Goal: Navigation & Orientation: Find specific page/section

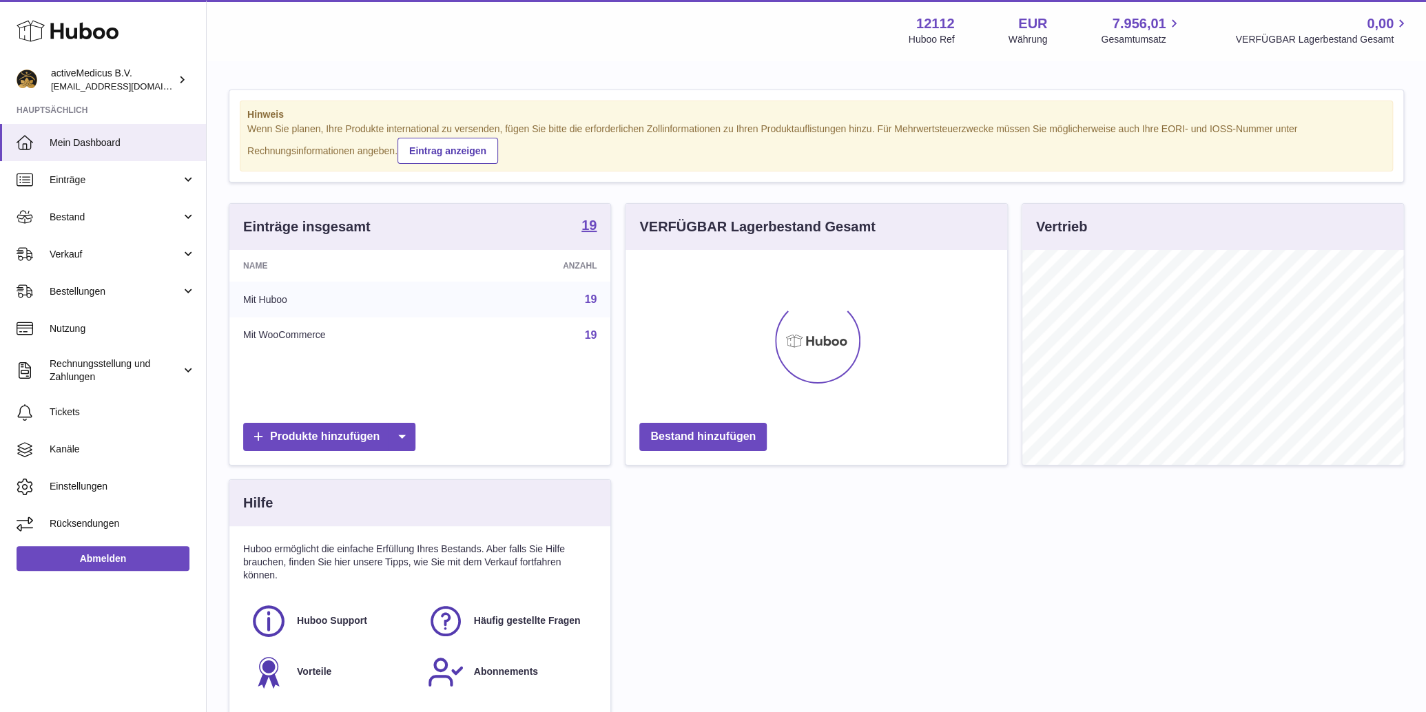
scroll to position [214, 381]
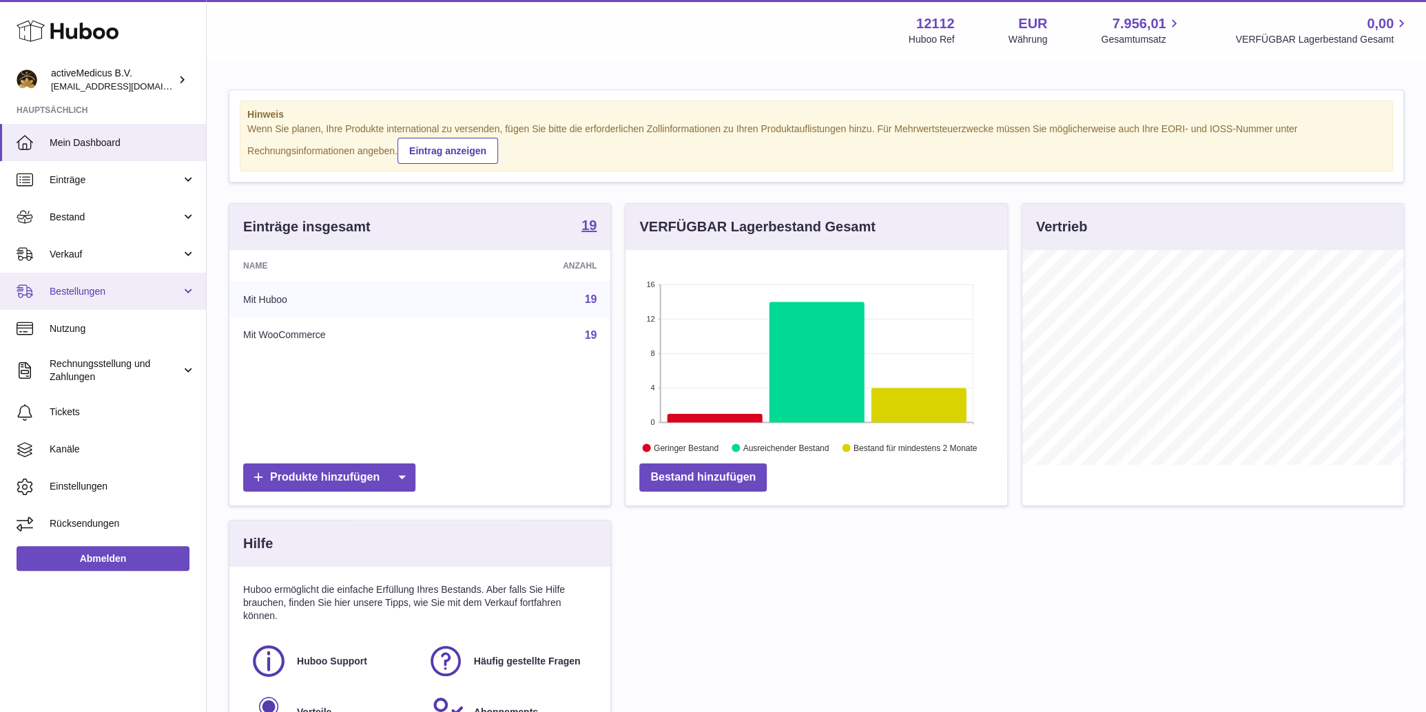
click at [93, 292] on span "Bestellungen" at bounding box center [116, 291] width 132 height 13
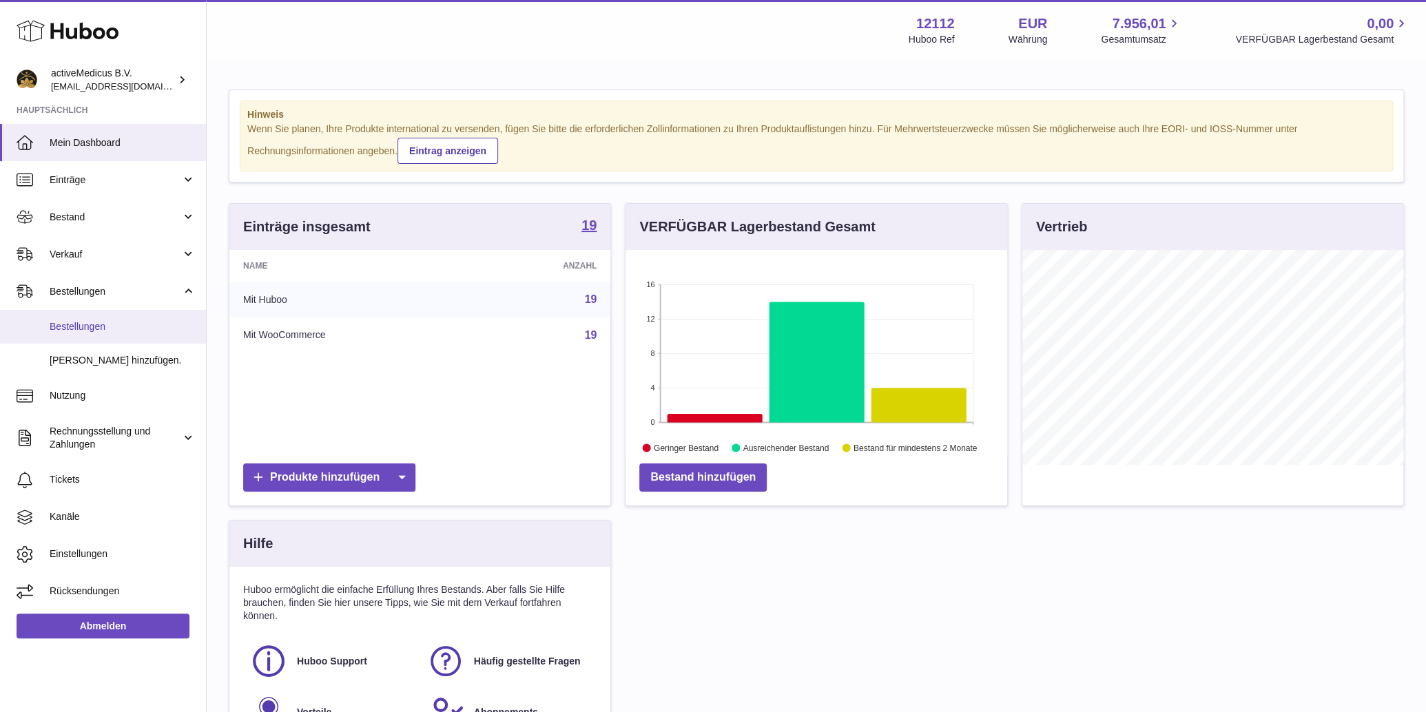
click at [127, 324] on span "Bestellungen" at bounding box center [123, 326] width 146 height 13
click at [116, 254] on span "Verkauf" at bounding box center [116, 254] width 132 height 13
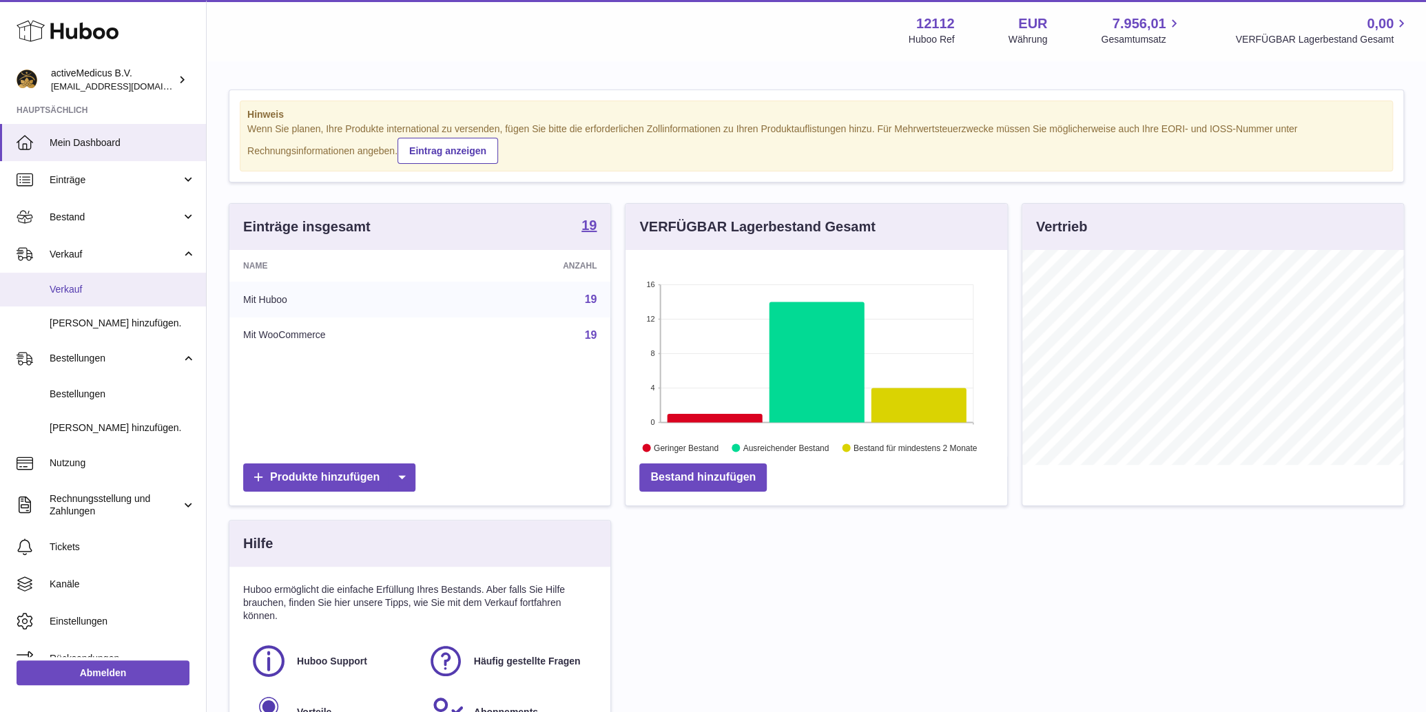
click at [110, 287] on span "Verkauf" at bounding box center [123, 289] width 146 height 13
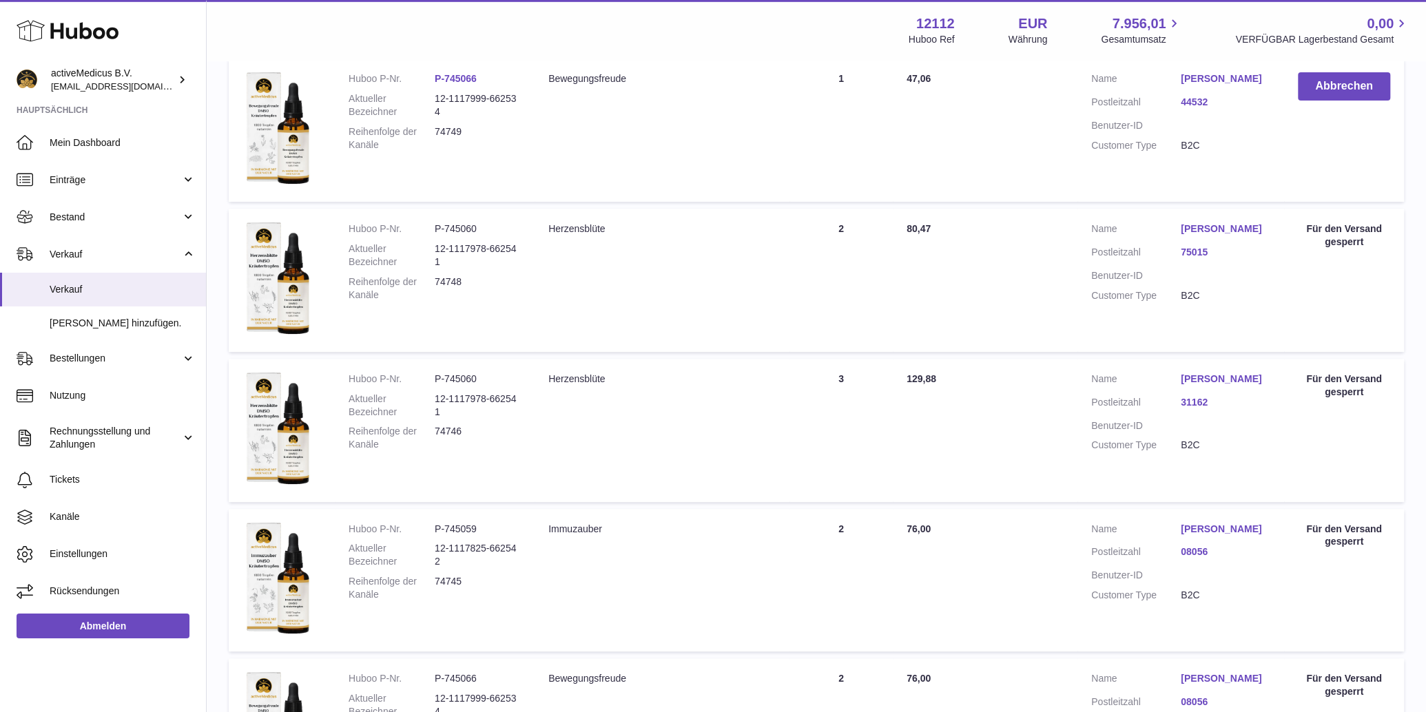
scroll to position [364, 0]
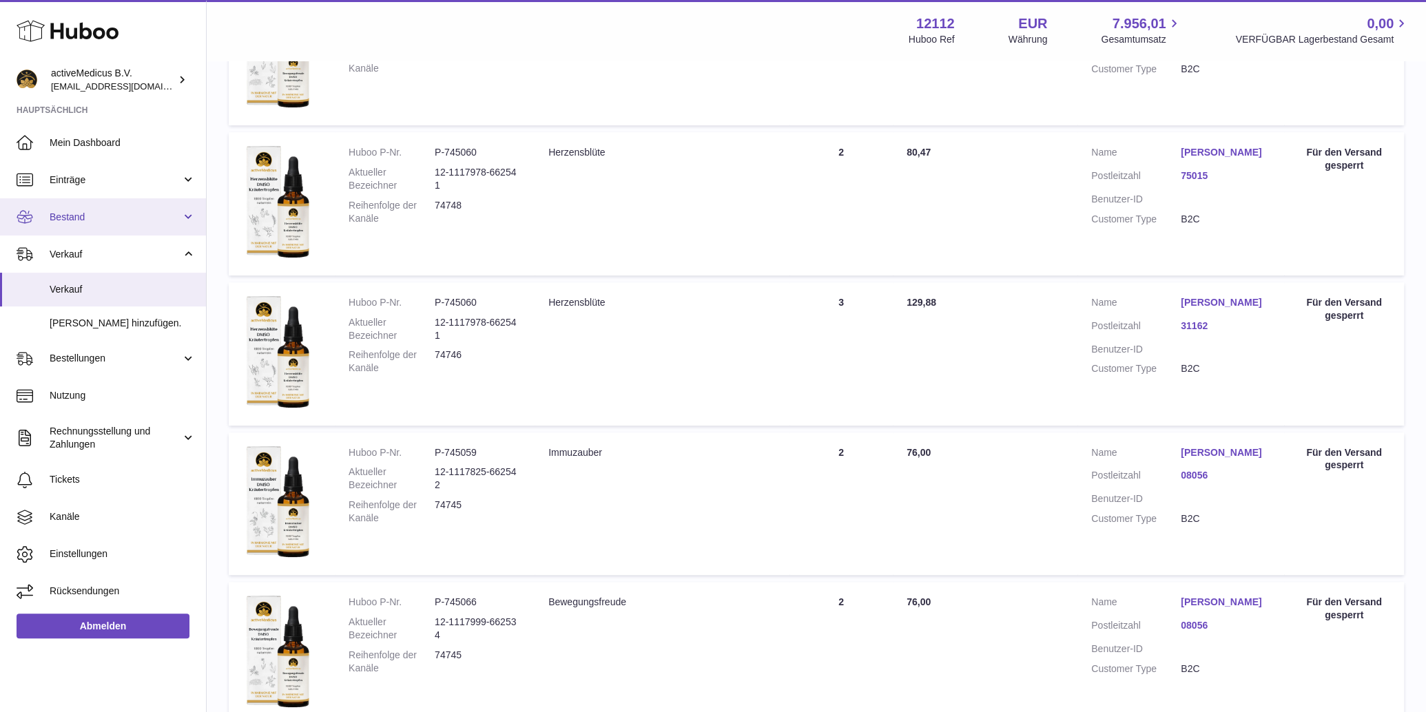
click at [96, 217] on span "Bestand" at bounding box center [116, 217] width 132 height 13
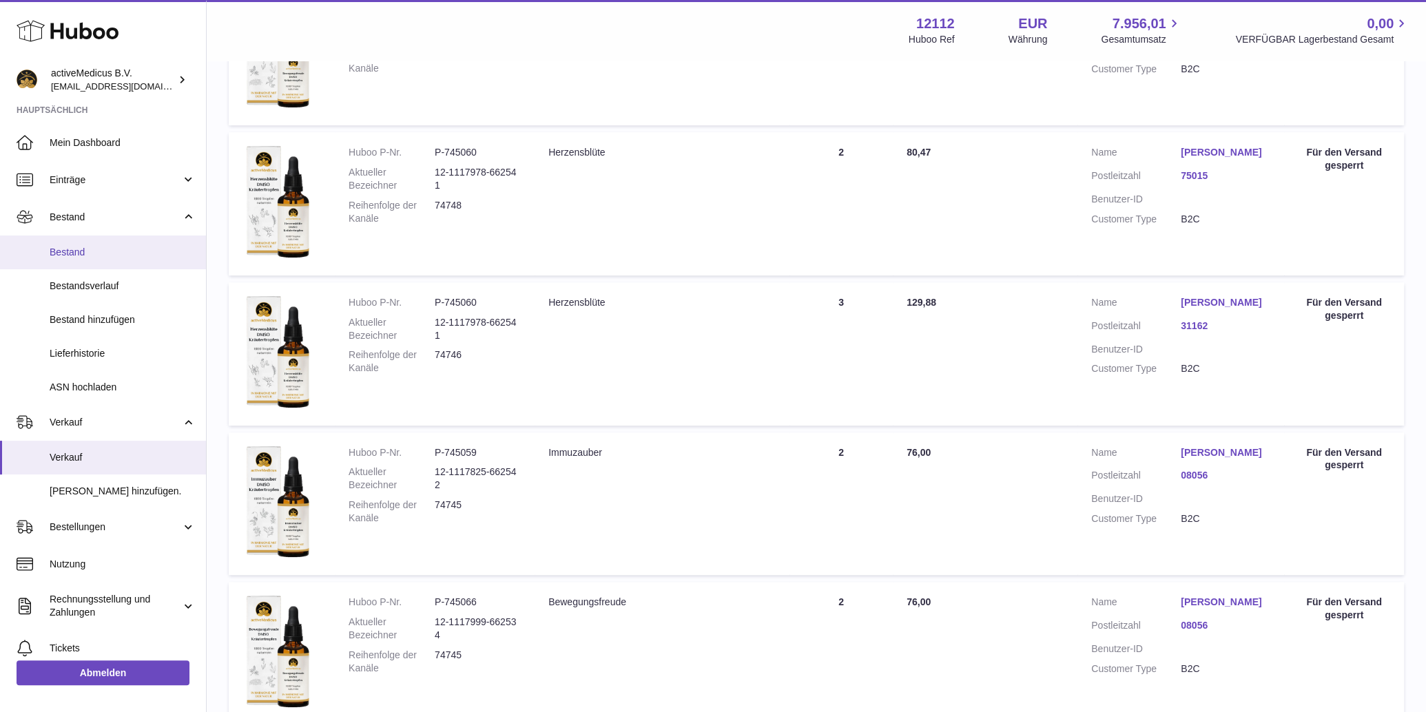
click at [105, 260] on link "Bestand" at bounding box center [103, 253] width 206 height 34
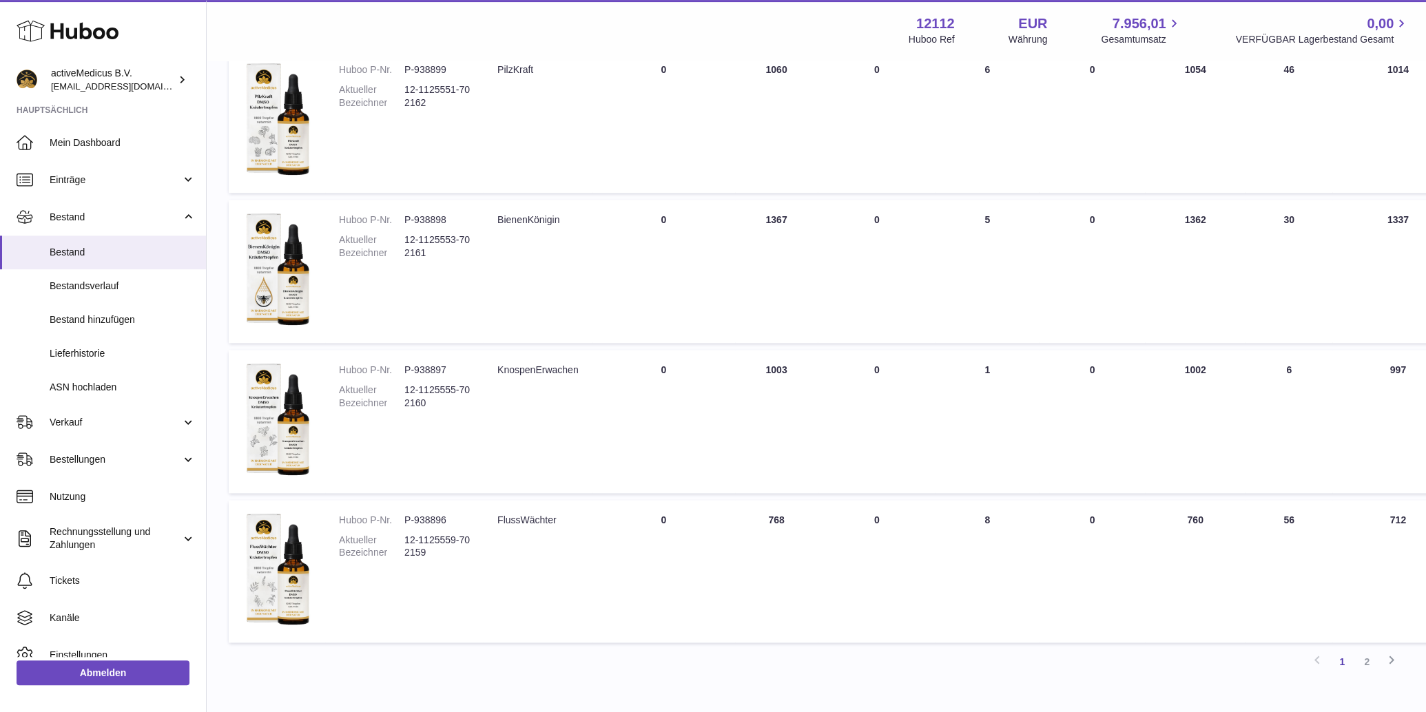
scroll to position [1164, 0]
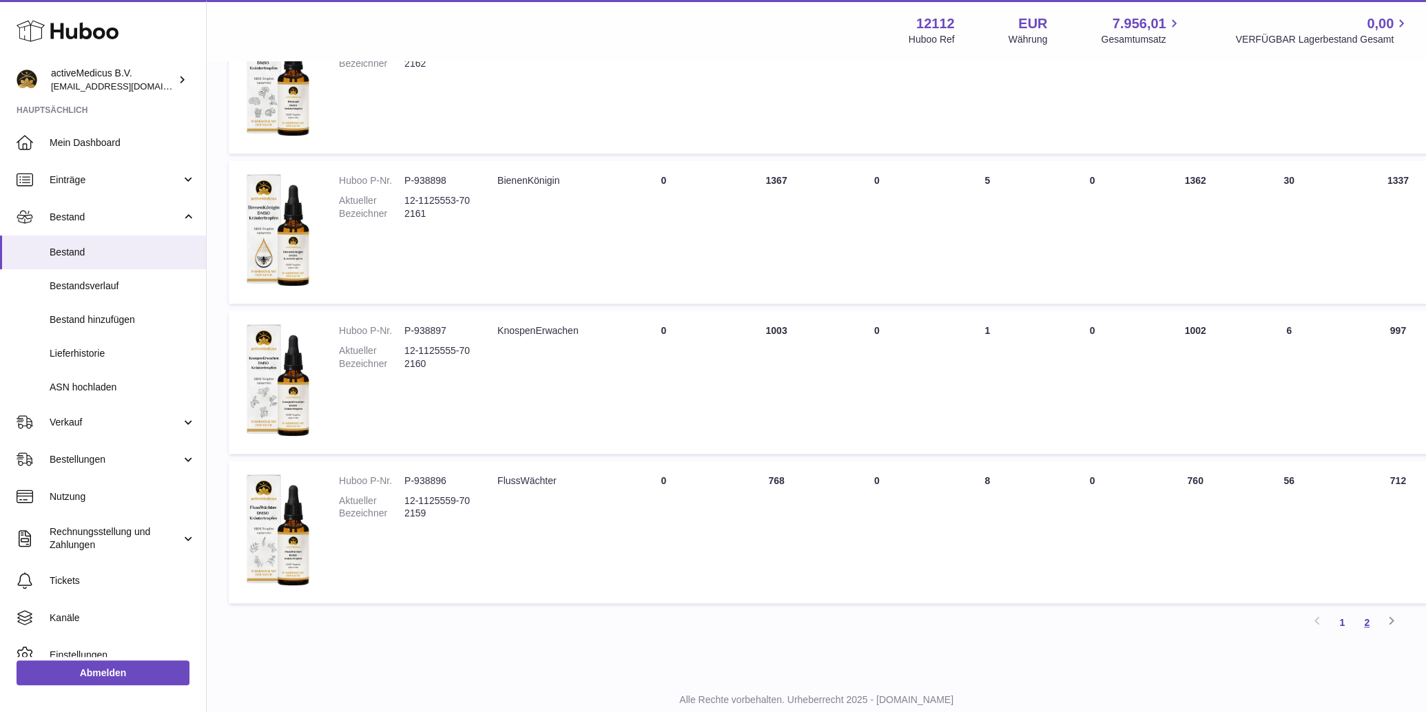
click at [1370, 621] on link "2" at bounding box center [1366, 622] width 25 height 25
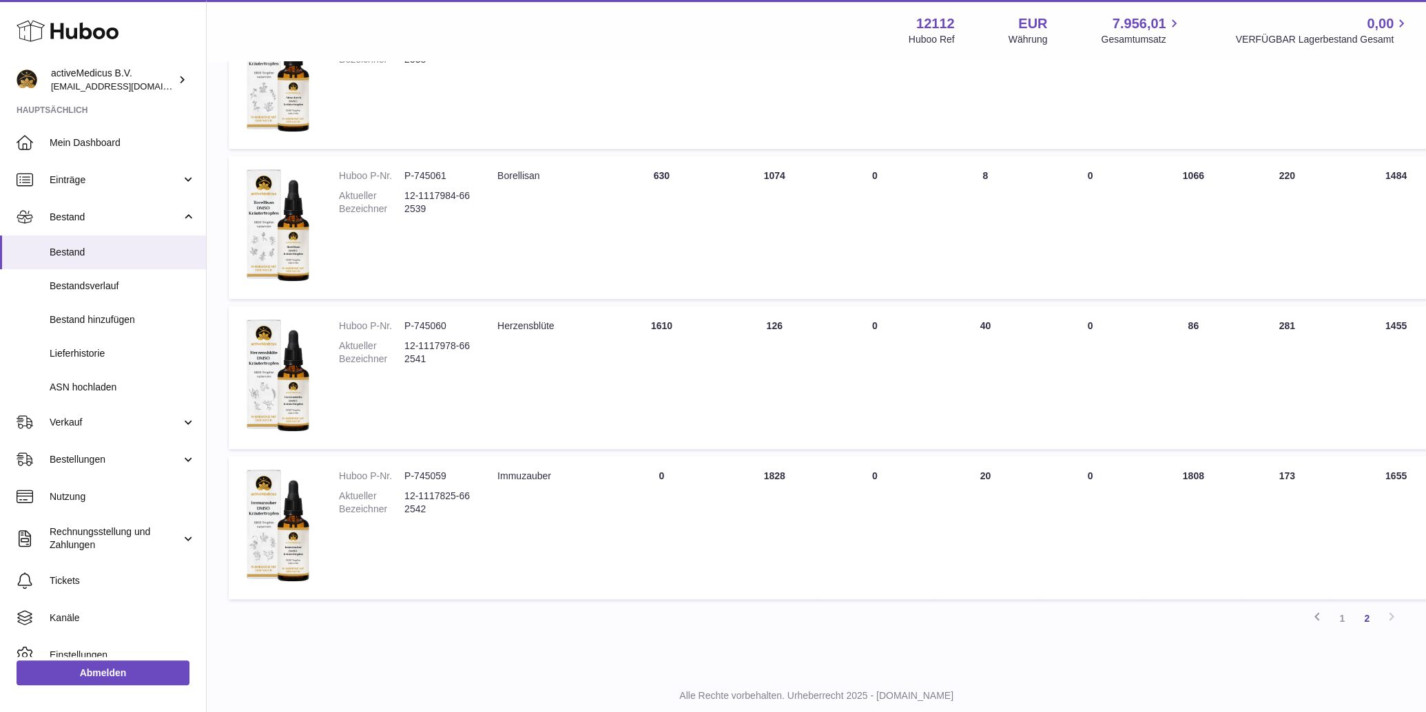
scroll to position [1053, 0]
